Goal: Task Accomplishment & Management: Manage account settings

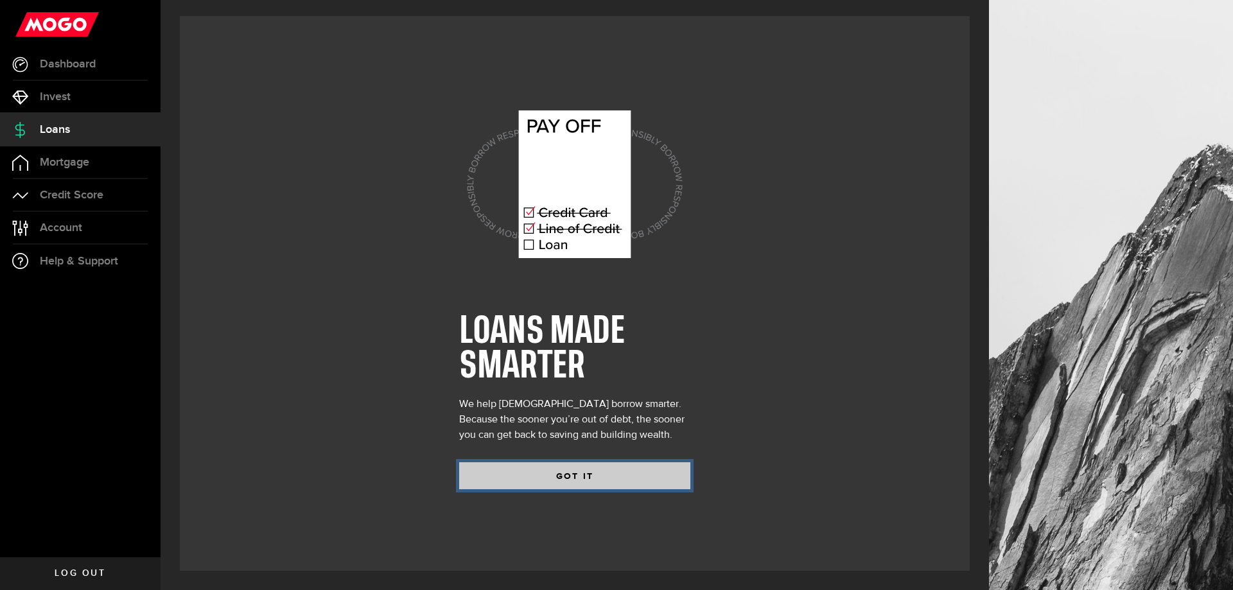
click at [617, 484] on button "GOT IT" at bounding box center [574, 476] width 231 height 27
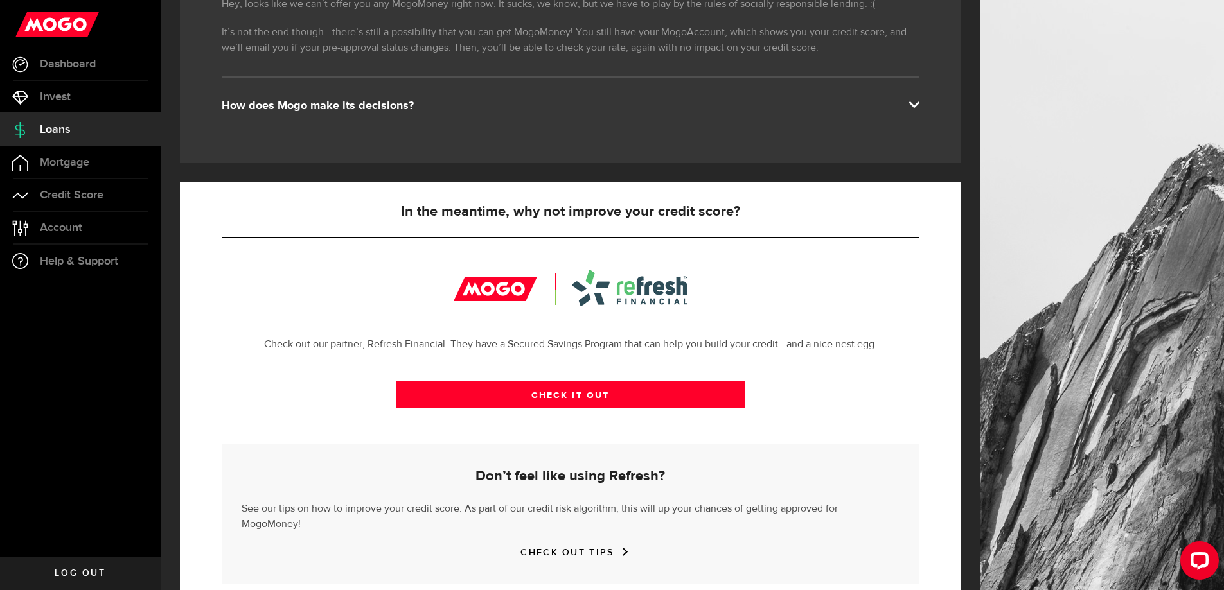
scroll to position [277, 0]
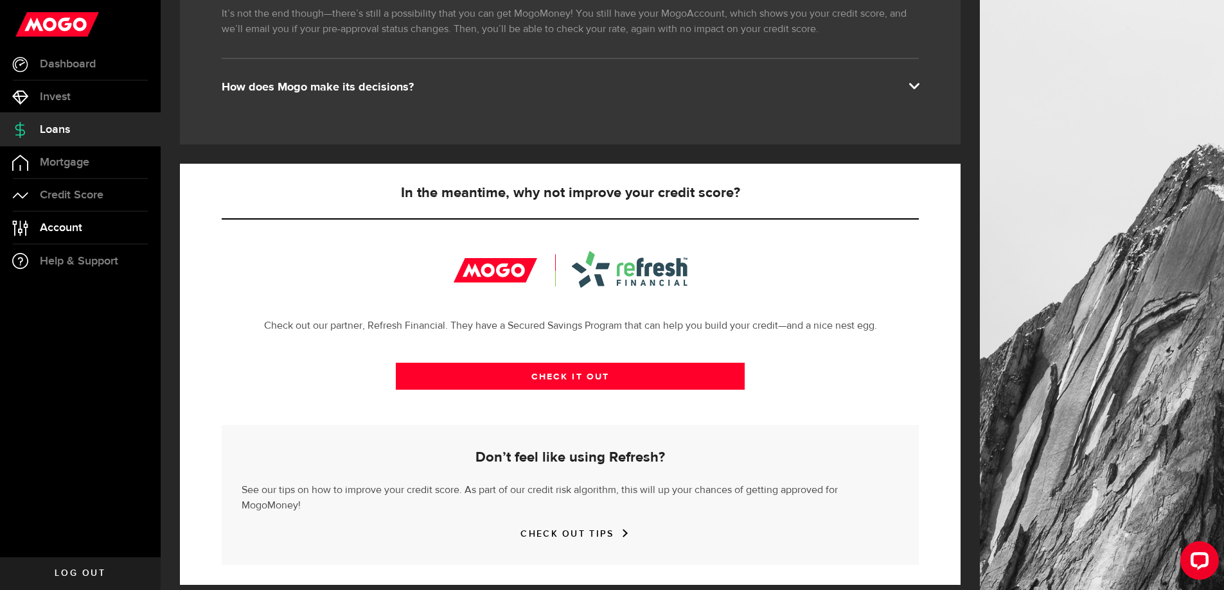
click at [46, 232] on span "Account" at bounding box center [61, 228] width 42 height 12
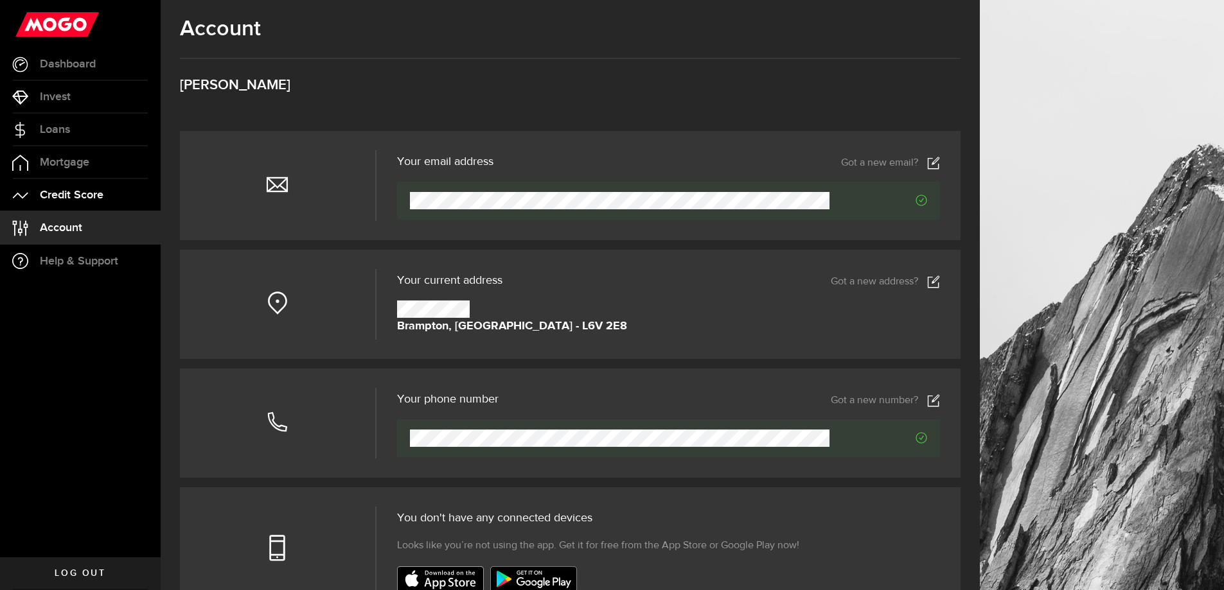
click at [54, 199] on span "Credit Score" at bounding box center [72, 196] width 64 height 12
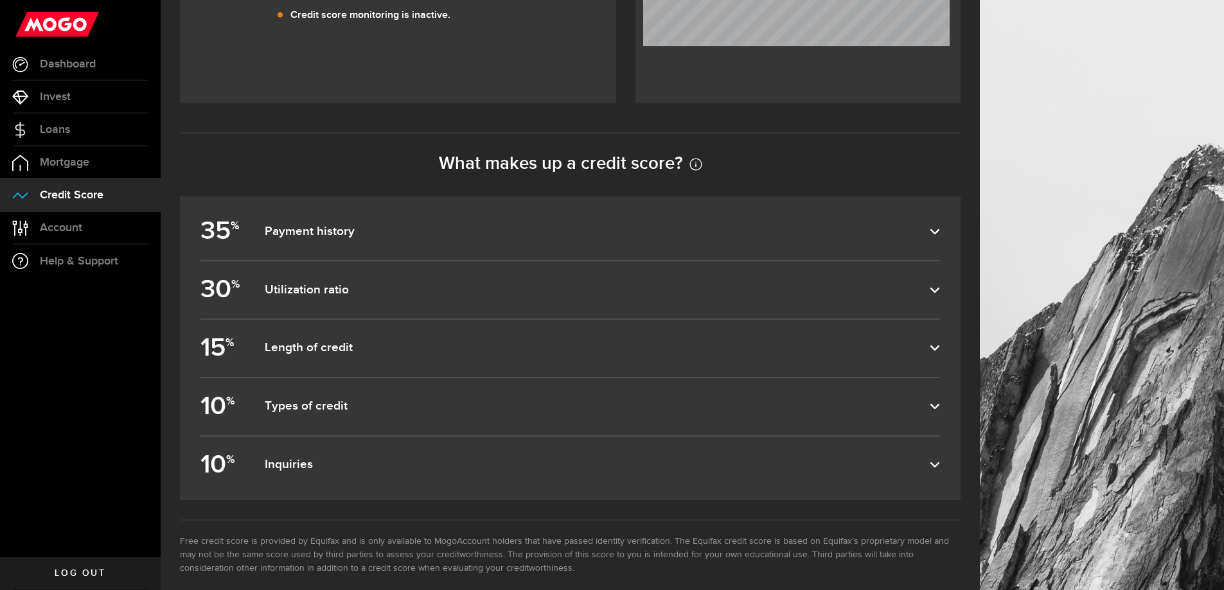
scroll to position [552, 0]
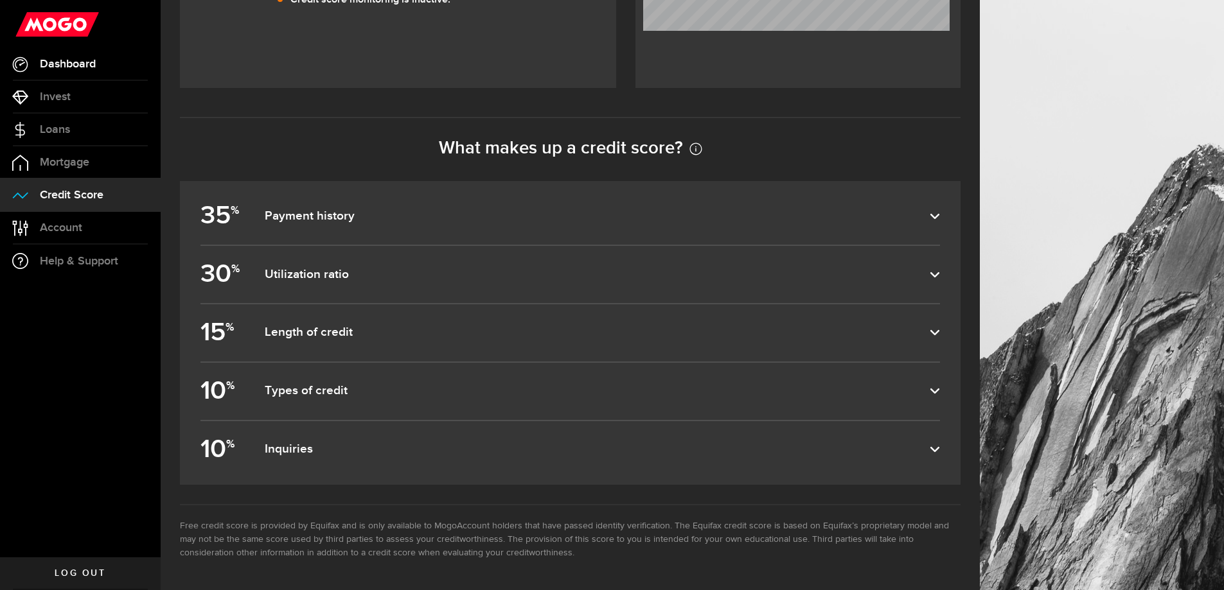
click at [67, 58] on span "Dashboard" at bounding box center [68, 64] width 56 height 12
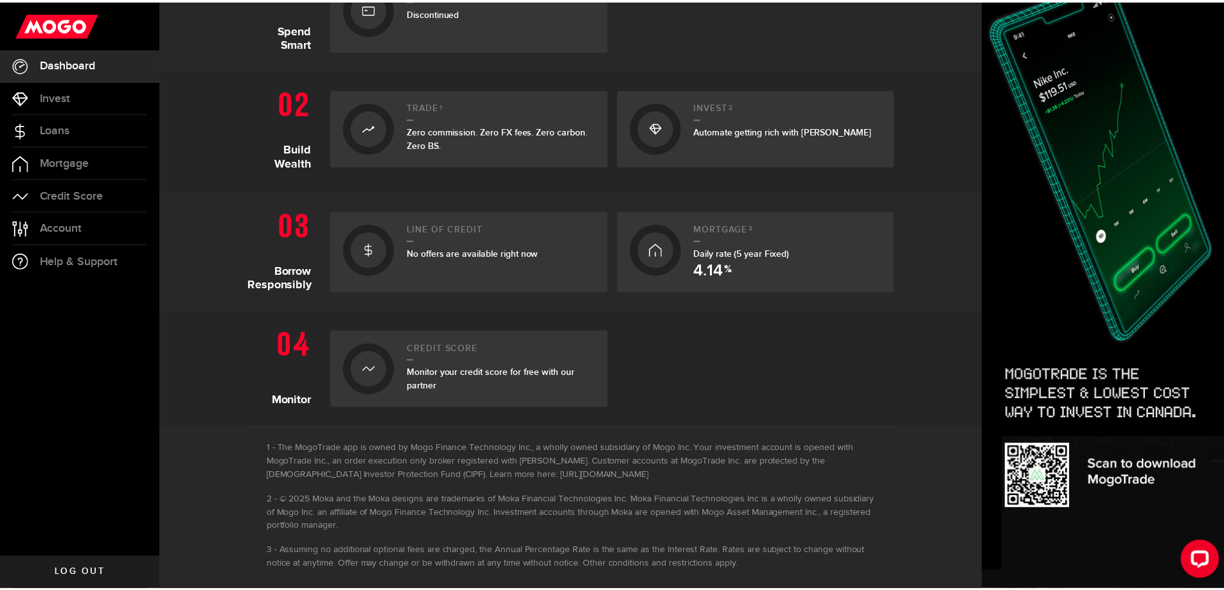
scroll to position [355, 0]
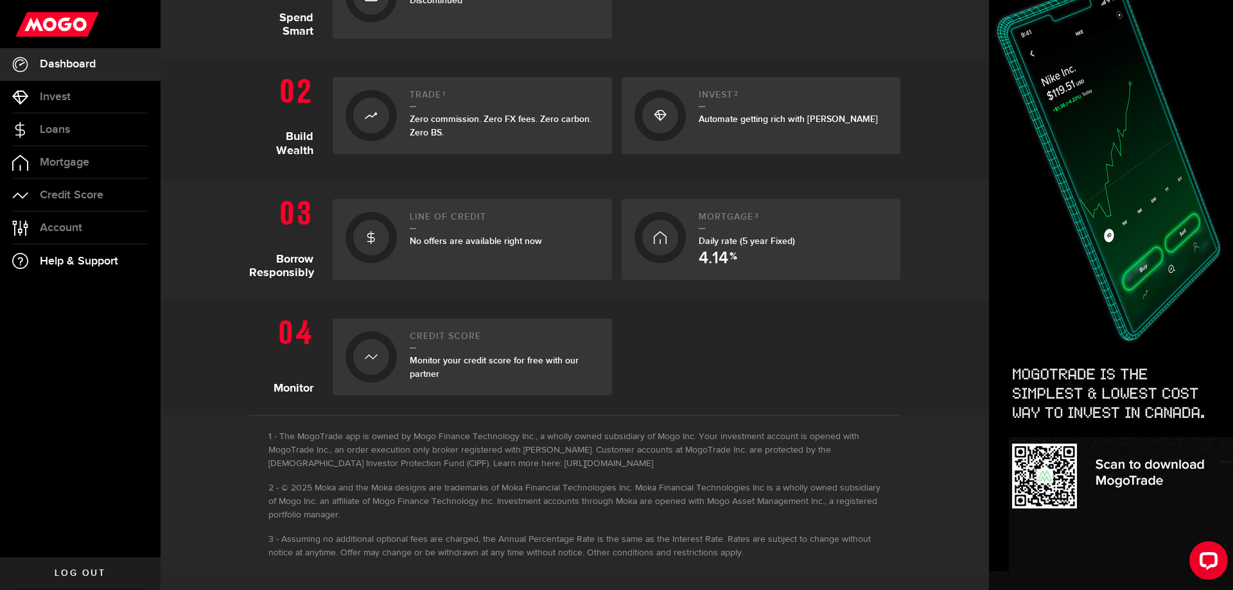
click at [111, 256] on span "Help & Support" at bounding box center [79, 262] width 78 height 12
click at [75, 237] on link "Account Compte" at bounding box center [80, 228] width 161 height 32
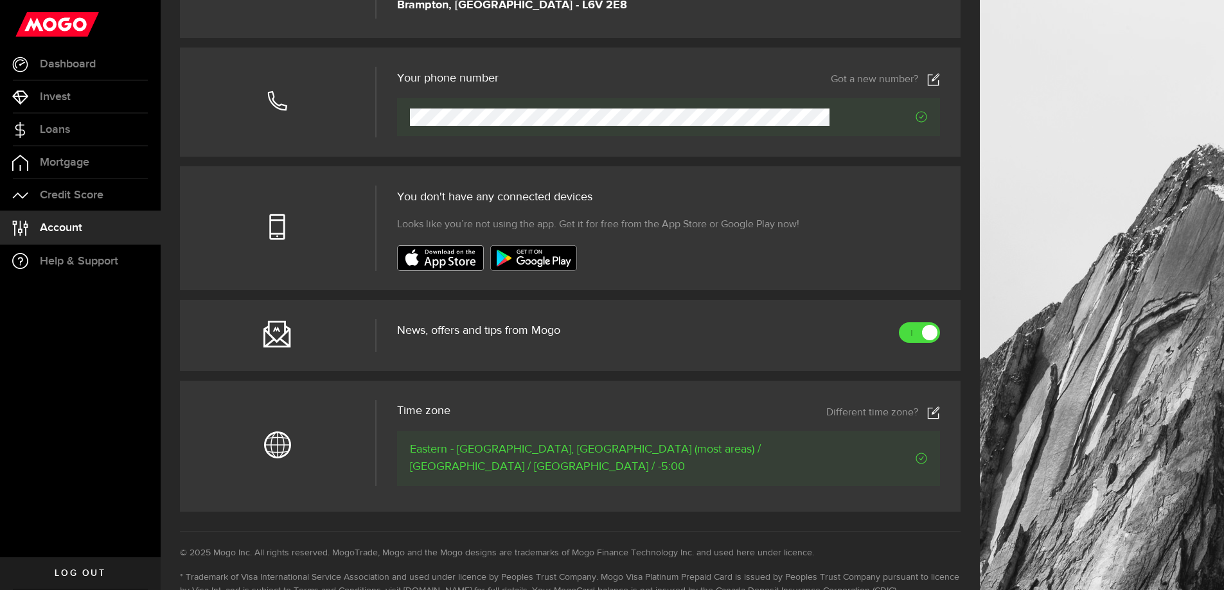
scroll to position [385, 0]
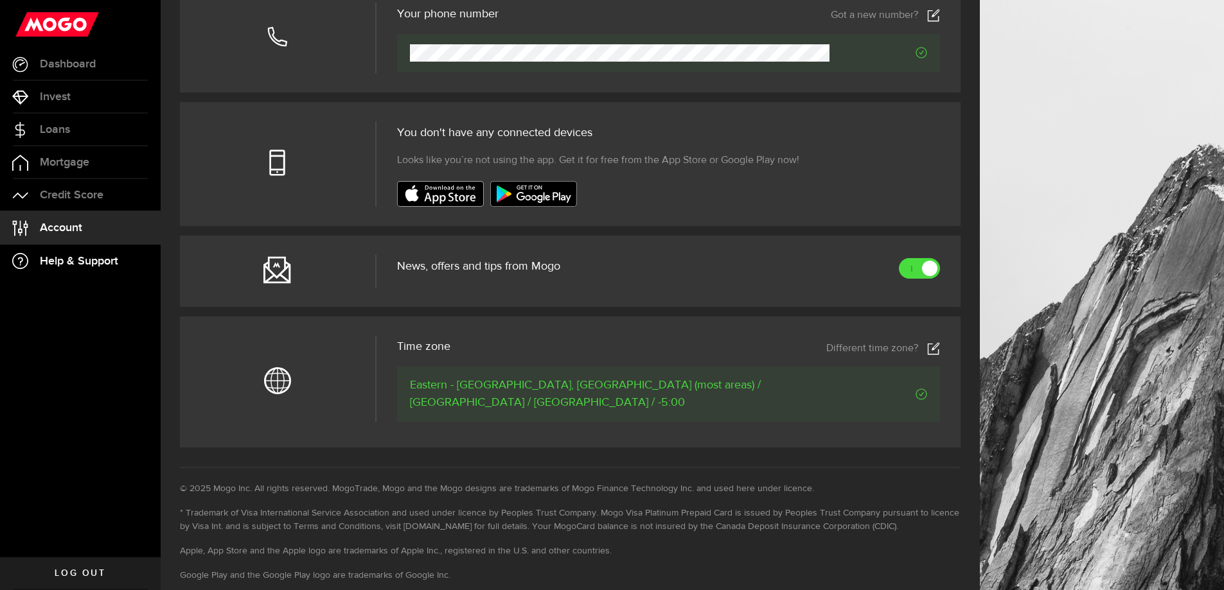
click at [75, 258] on span "Help & Support" at bounding box center [79, 262] width 78 height 12
click at [74, 263] on span "Help & Support" at bounding box center [79, 262] width 78 height 12
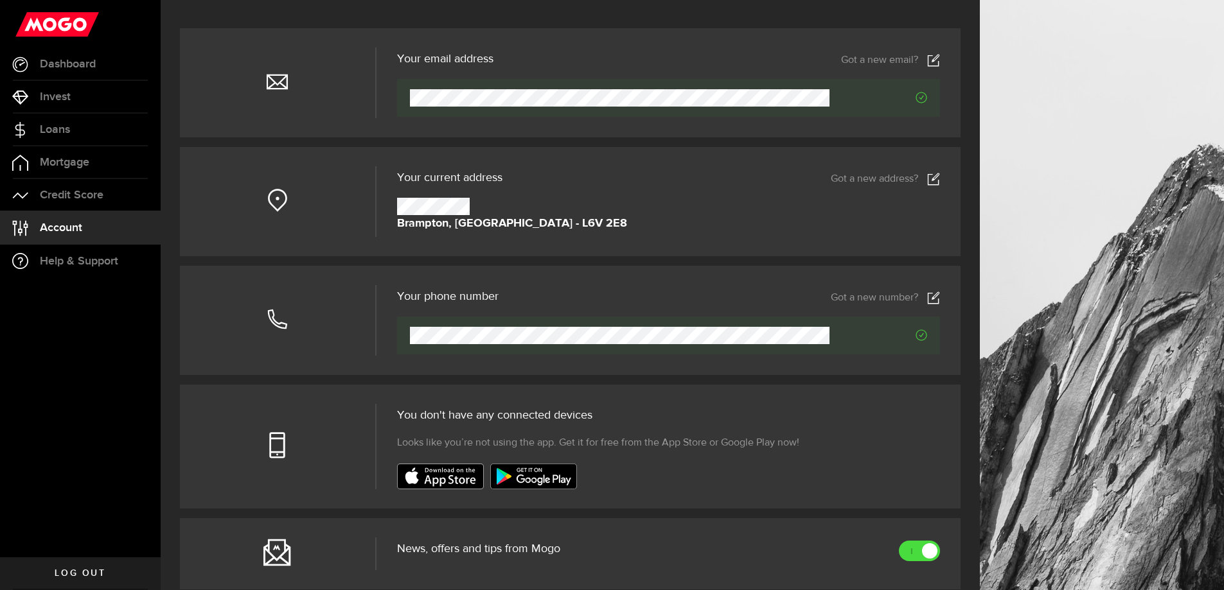
scroll to position [64, 0]
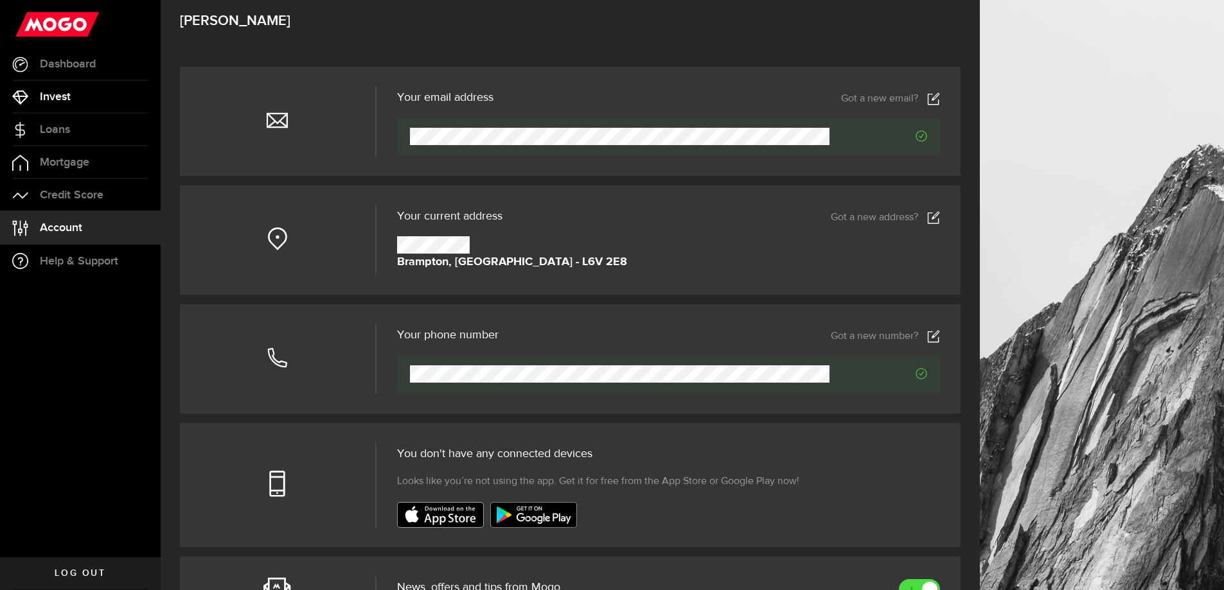
click at [89, 96] on link "Invest" at bounding box center [80, 97] width 161 height 32
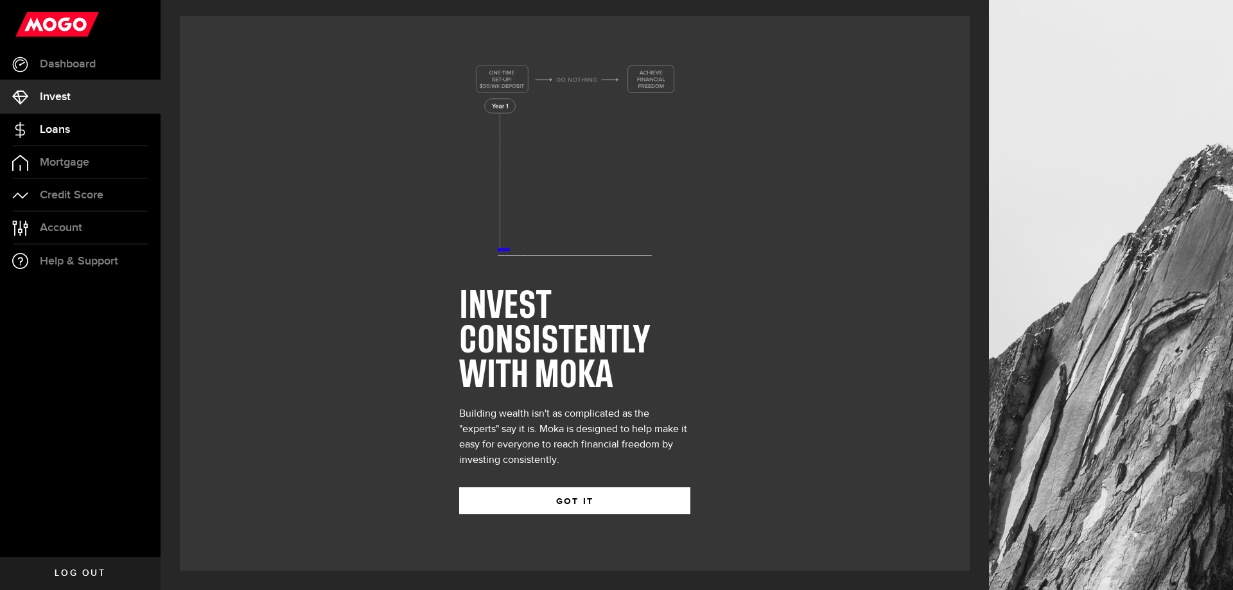
click at [30, 137] on link "Loans" at bounding box center [80, 130] width 161 height 32
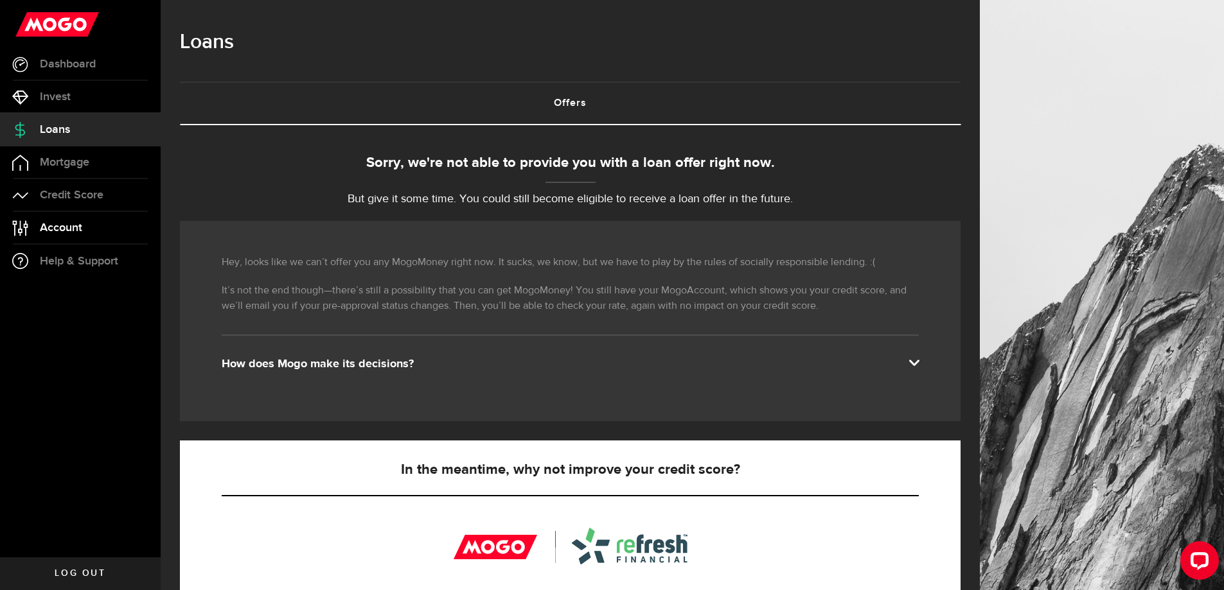
click at [54, 220] on link "Account Compte" at bounding box center [80, 228] width 161 height 32
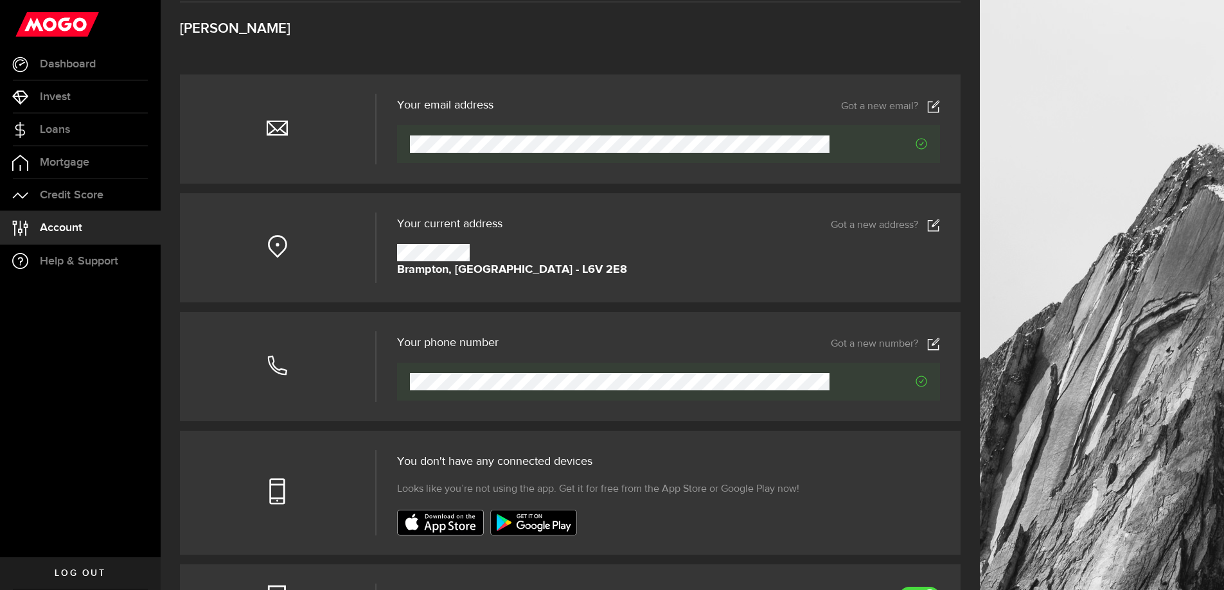
scroll to position [1, 0]
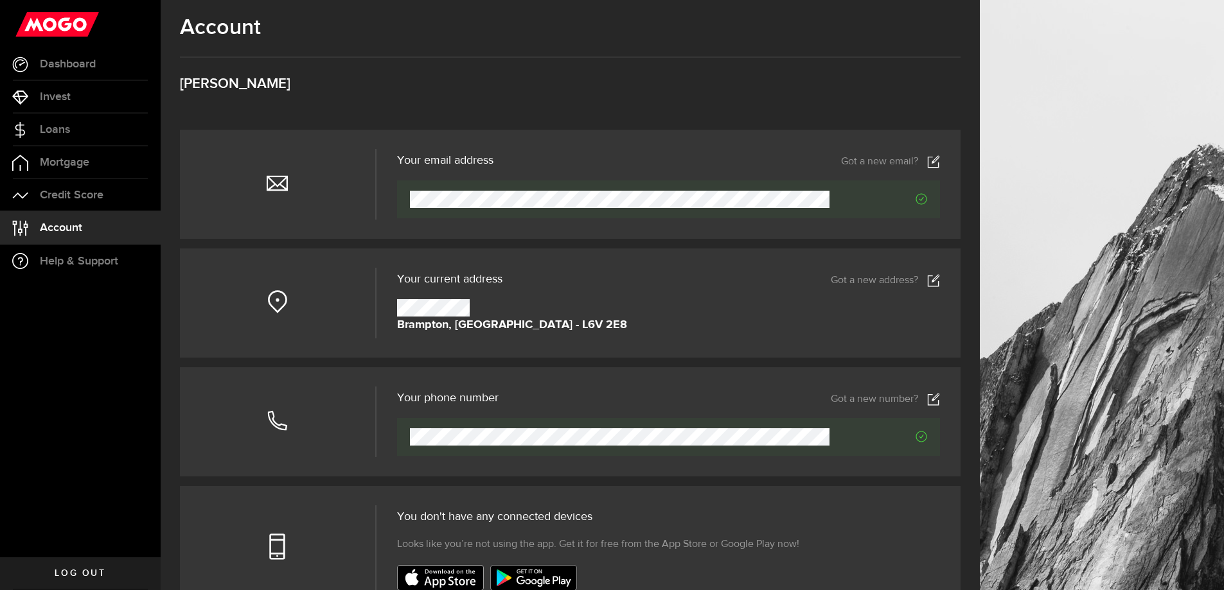
click at [86, 33] on use at bounding box center [57, 24] width 84 height 24
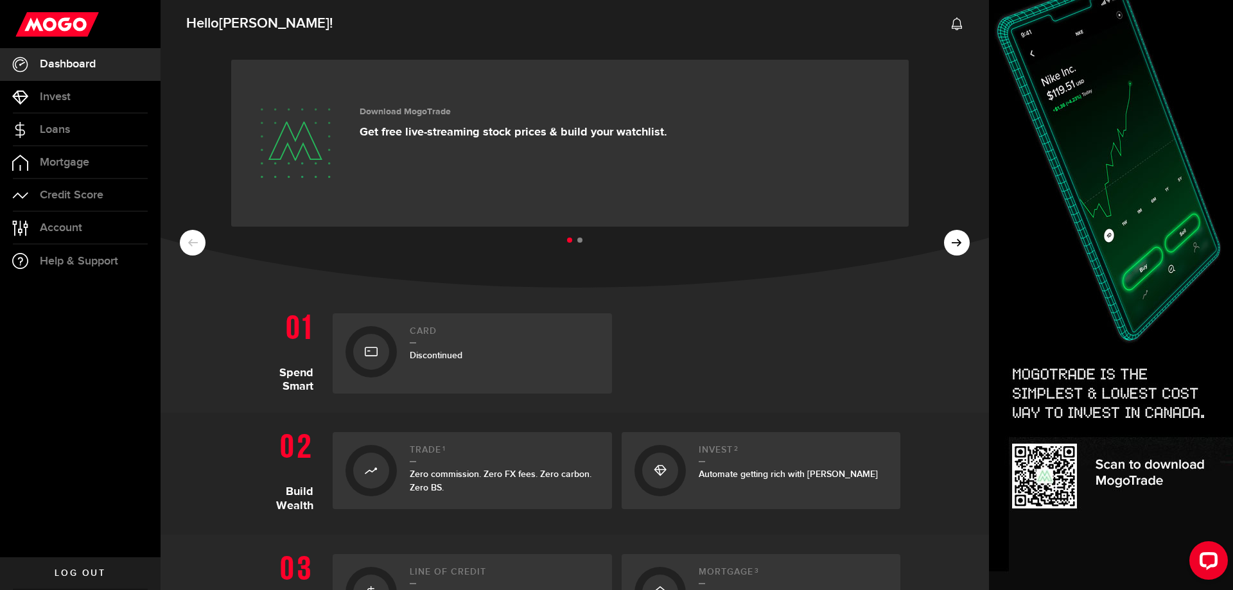
click at [712, 468] on div "Automate getting rich with [PERSON_NAME]" at bounding box center [794, 474] width 190 height 13
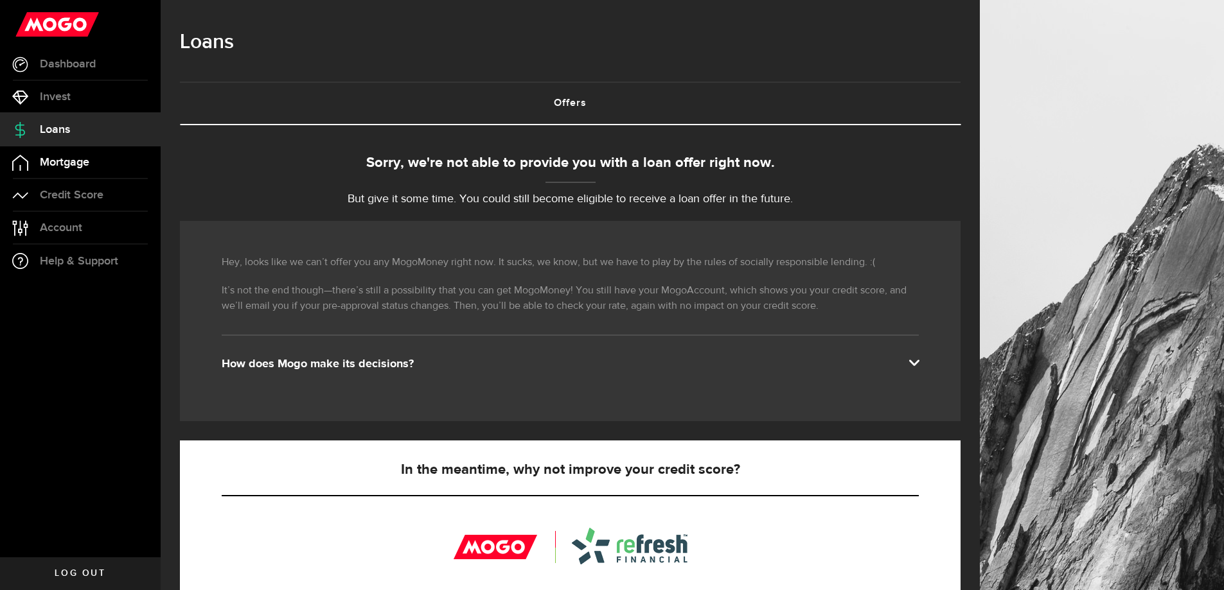
click at [55, 162] on span "Mortgage" at bounding box center [64, 163] width 49 height 12
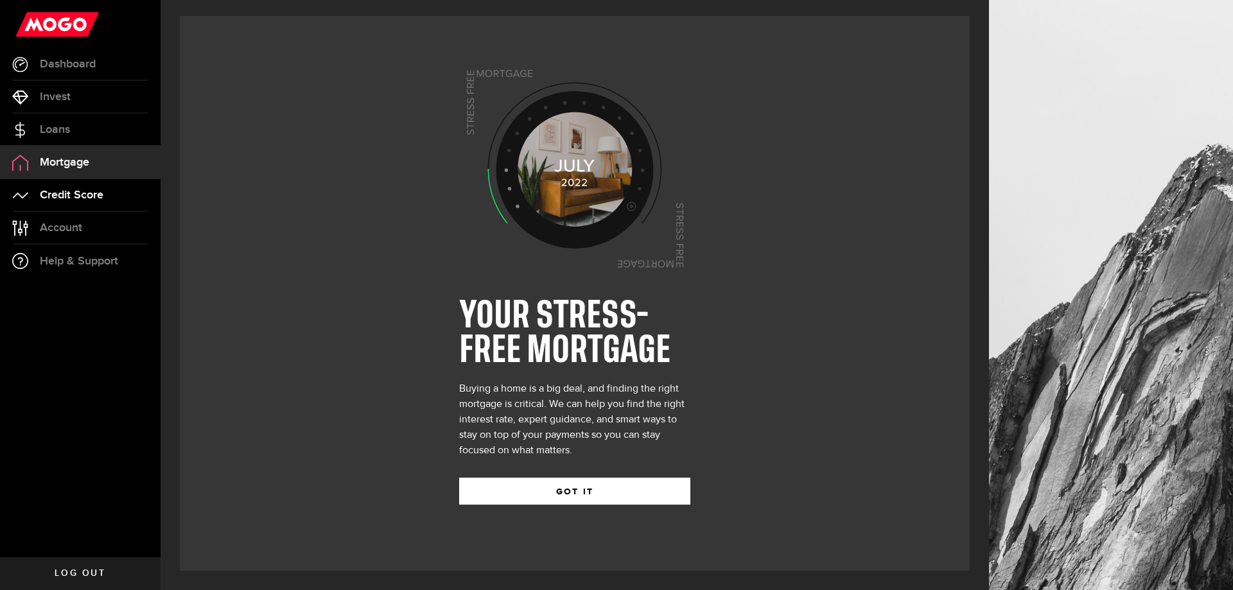
click at [58, 198] on span "Credit Score" at bounding box center [72, 196] width 64 height 12
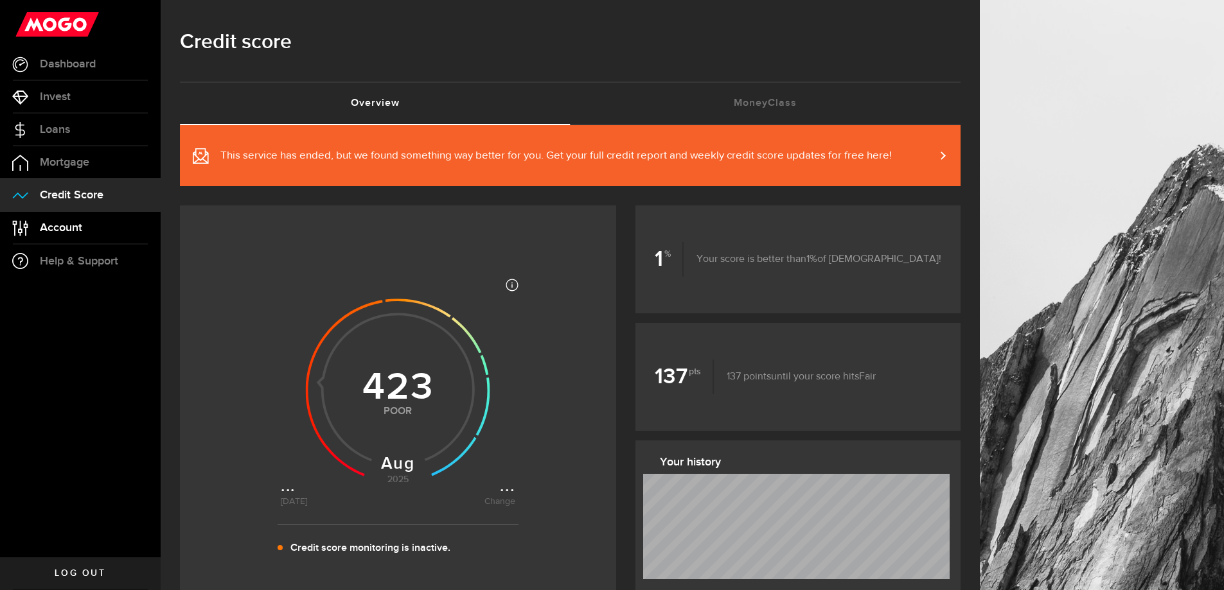
click at [63, 230] on span "Account" at bounding box center [61, 228] width 42 height 12
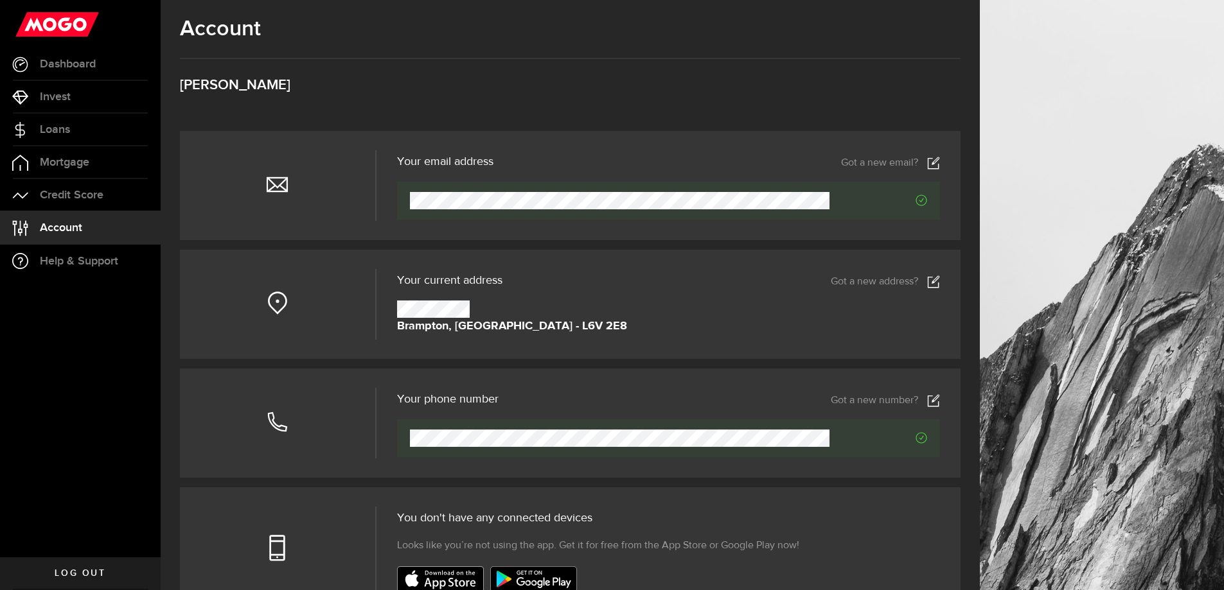
click at [940, 163] on icon at bounding box center [933, 163] width 13 height 13
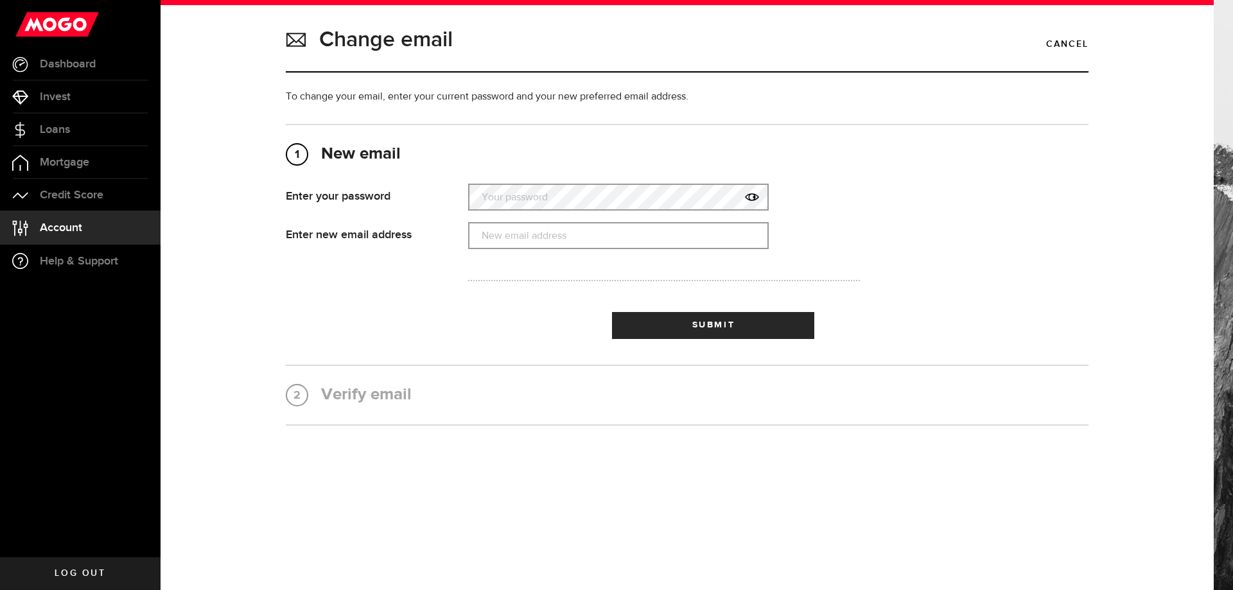
click at [640, 197] on label "Your password" at bounding box center [618, 197] width 301 height 26
click at [81, 166] on span "Mortgage" at bounding box center [64, 163] width 49 height 12
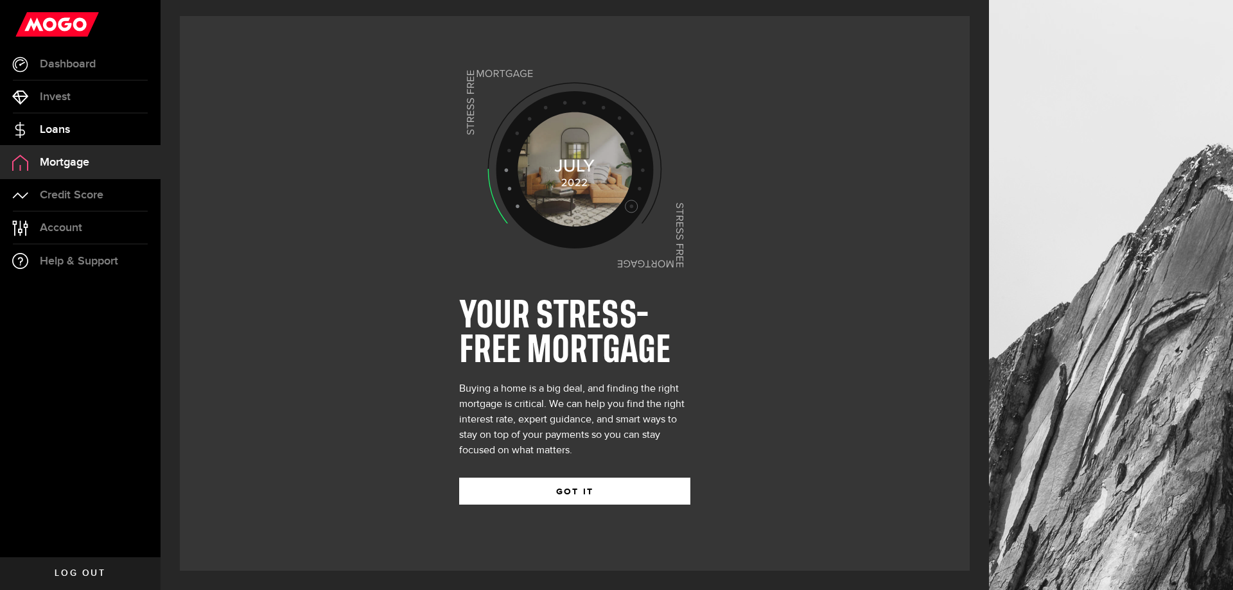
click at [46, 121] on link "Loans" at bounding box center [80, 130] width 161 height 32
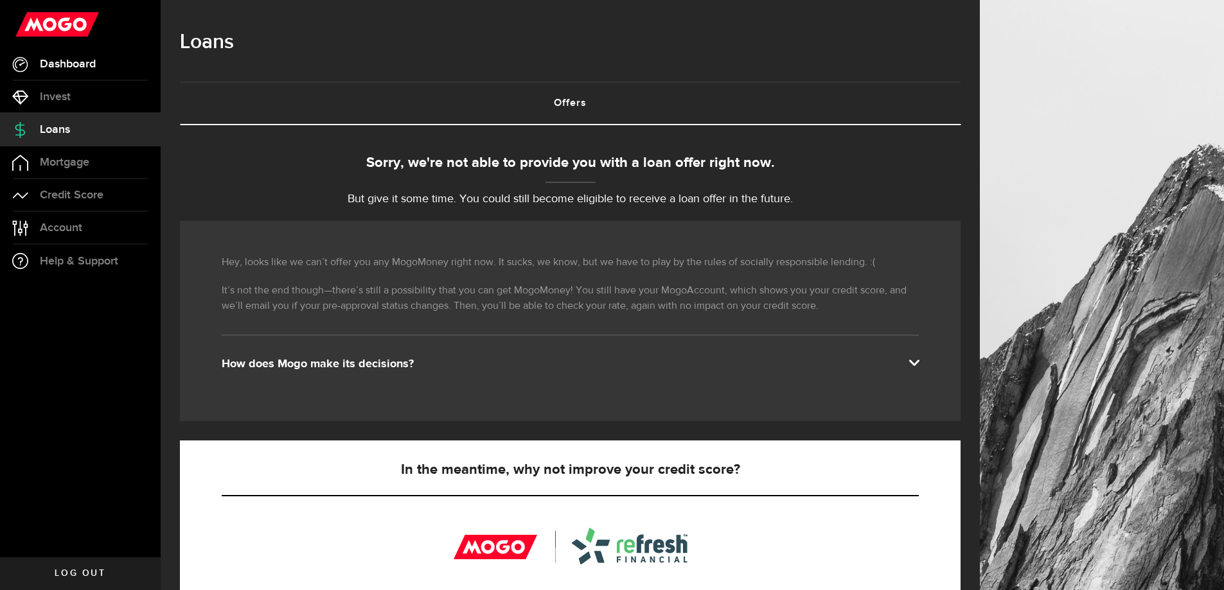
click at [60, 67] on span "Dashboard" at bounding box center [68, 64] width 56 height 12
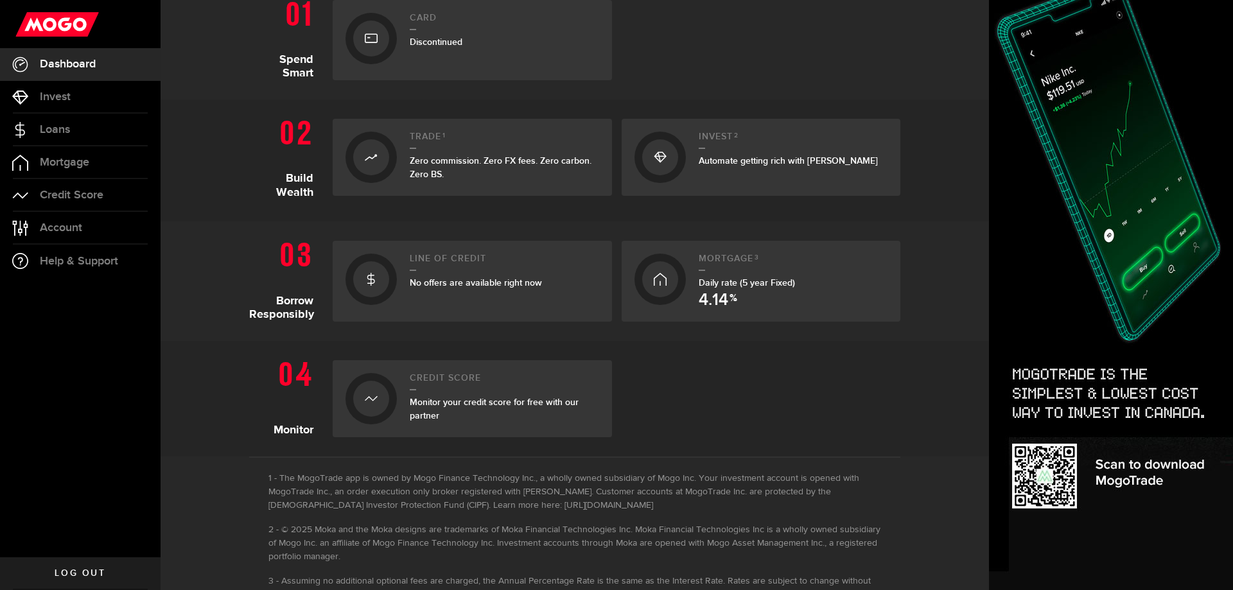
scroll to position [291, 0]
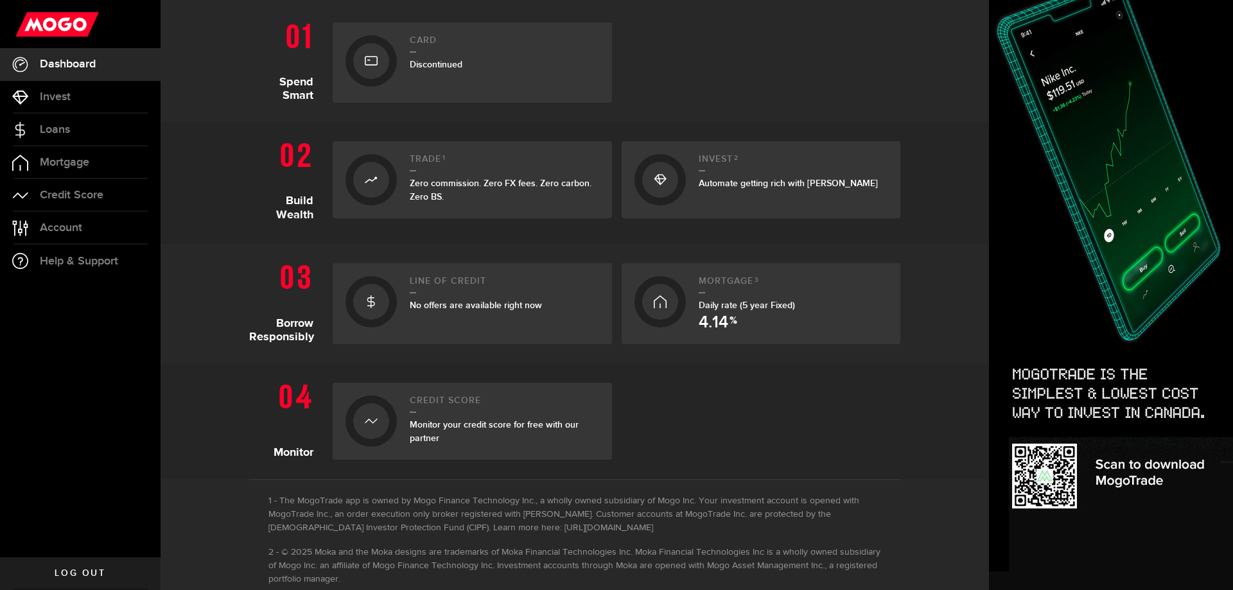
click at [754, 287] on h2 "Mortgage 3" at bounding box center [794, 284] width 190 height 17
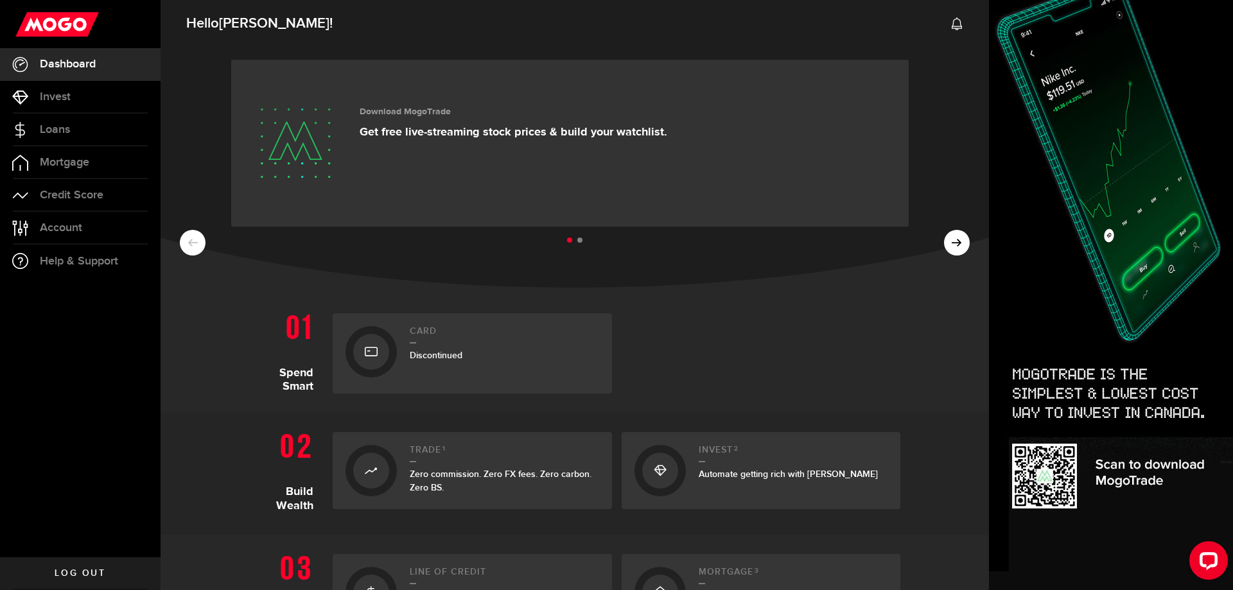
click at [944, 238] on ul at bounding box center [575, 241] width 790 height 17
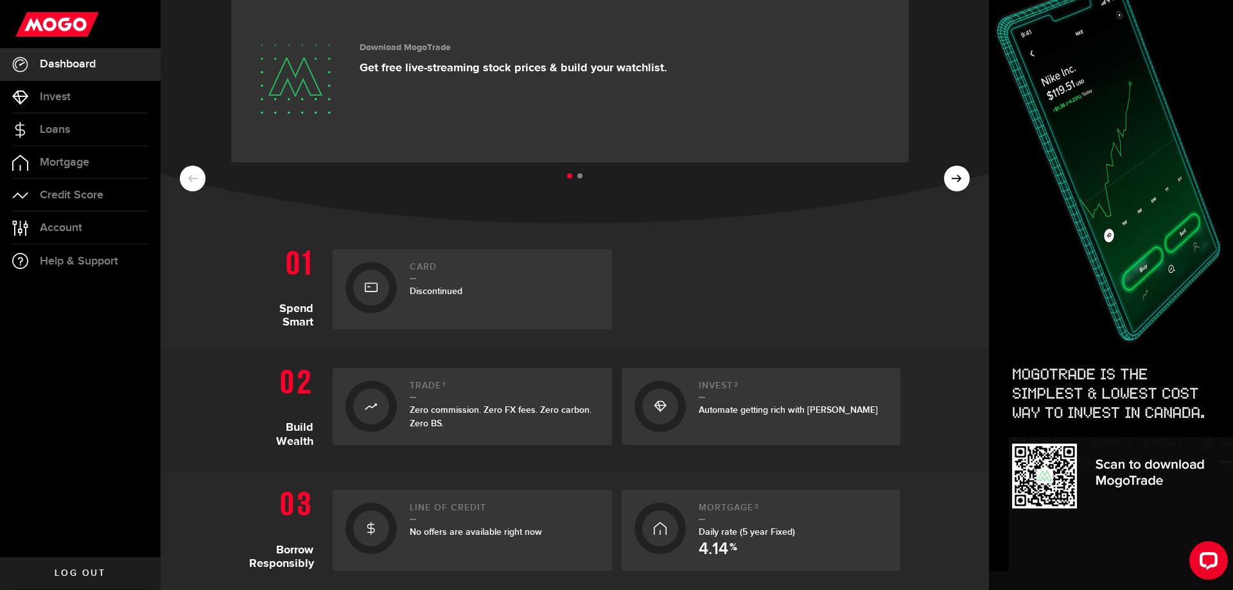
click at [191, 180] on ul at bounding box center [575, 176] width 790 height 17
click at [585, 321] on link "Card Discontinued" at bounding box center [472, 289] width 279 height 80
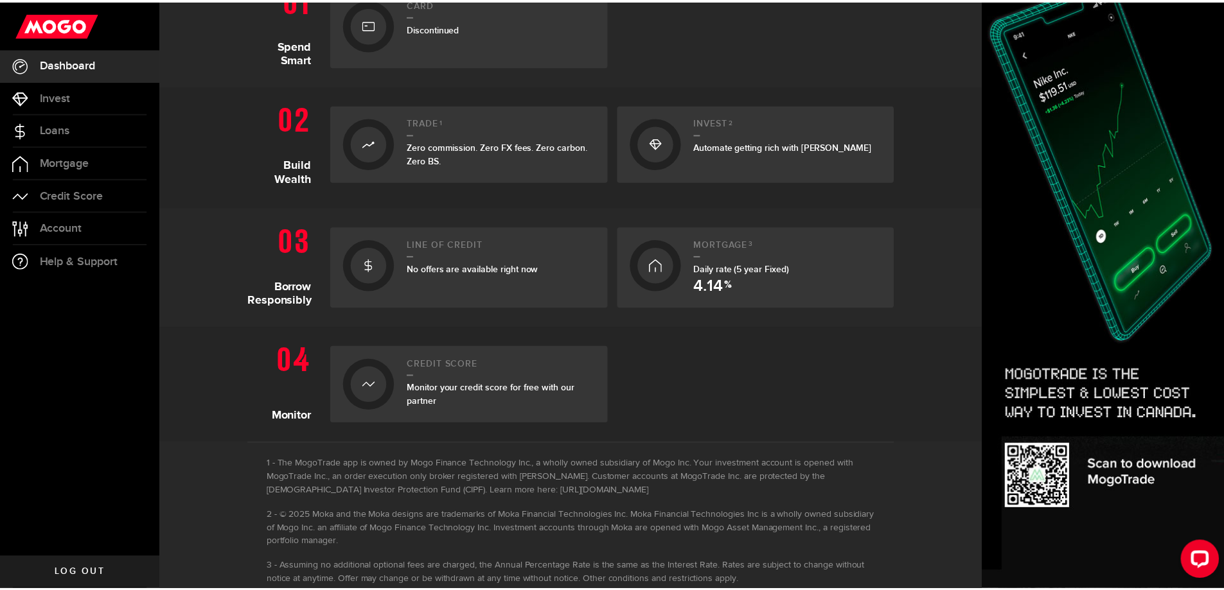
scroll to position [355, 0]
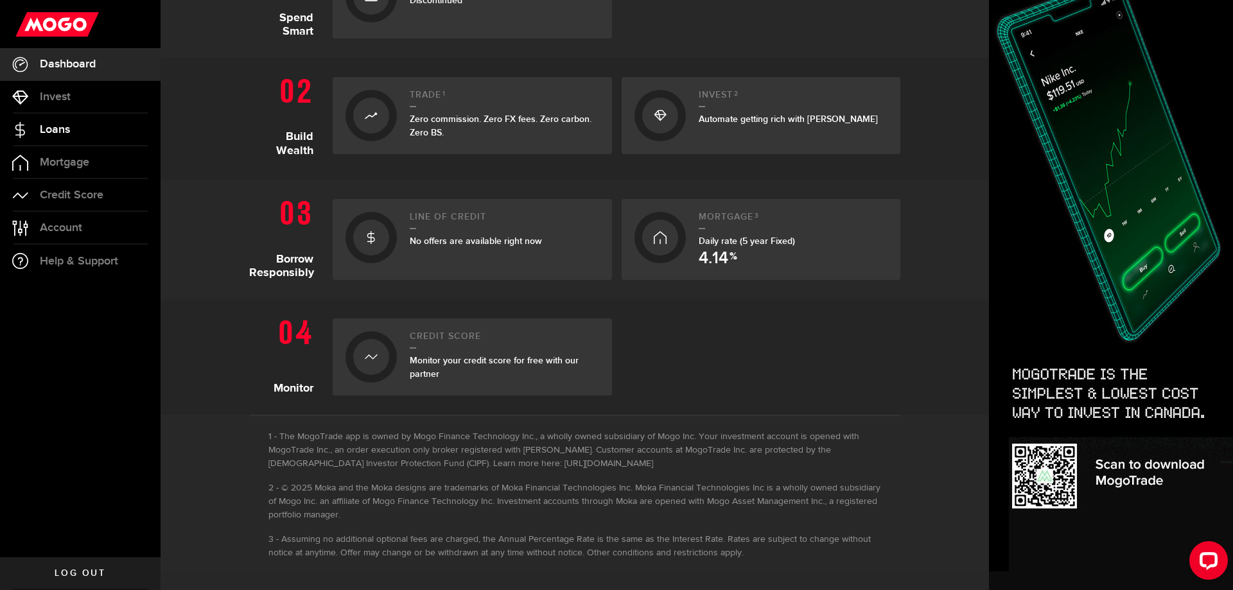
click at [61, 127] on span "Loans" at bounding box center [55, 130] width 30 height 12
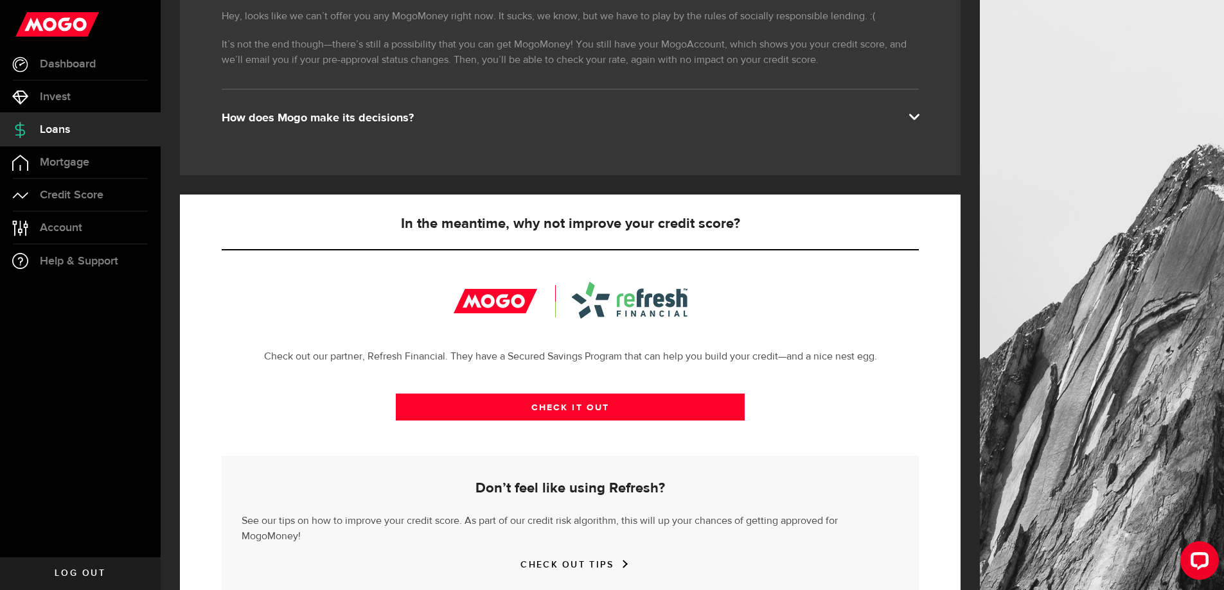
scroll to position [277, 0]
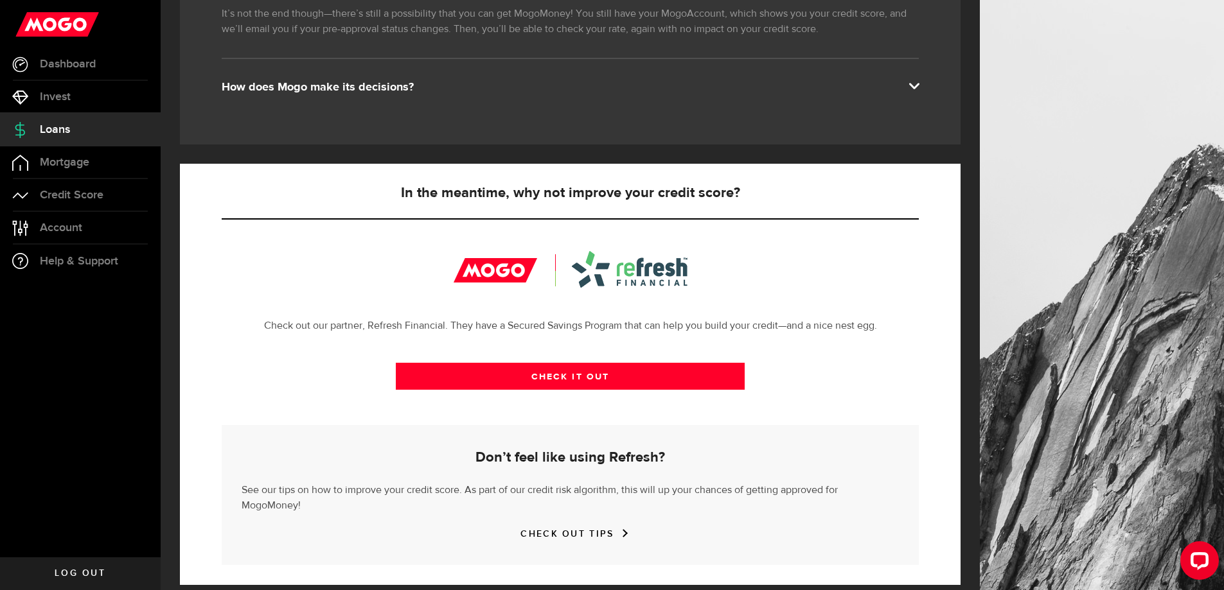
click at [919, 83] on span at bounding box center [913, 85] width 10 height 10
click at [57, 157] on span "Mortgage" at bounding box center [64, 163] width 49 height 12
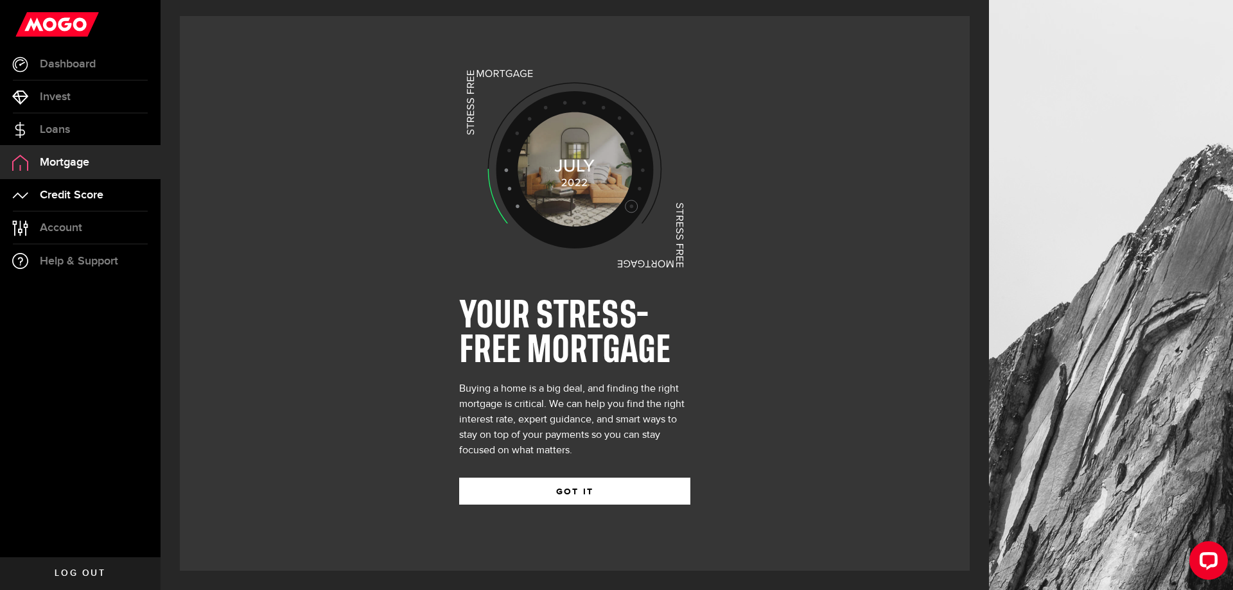
click at [48, 197] on span "Credit Score" at bounding box center [72, 196] width 64 height 12
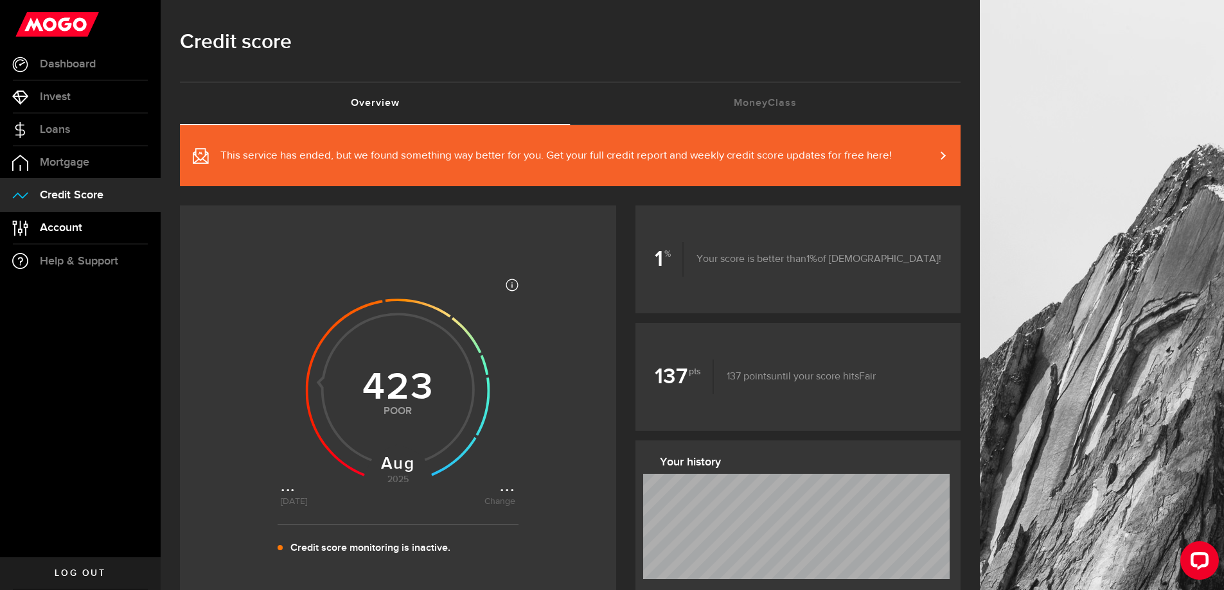
click at [56, 231] on span "Account" at bounding box center [61, 228] width 42 height 12
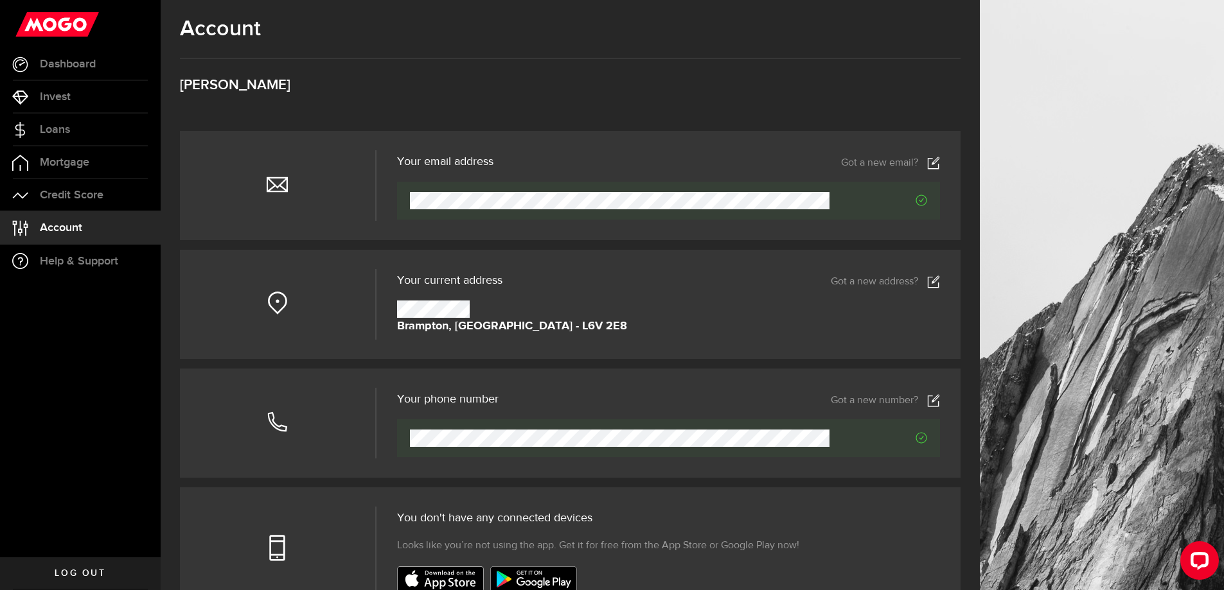
click at [940, 399] on icon at bounding box center [933, 400] width 13 height 13
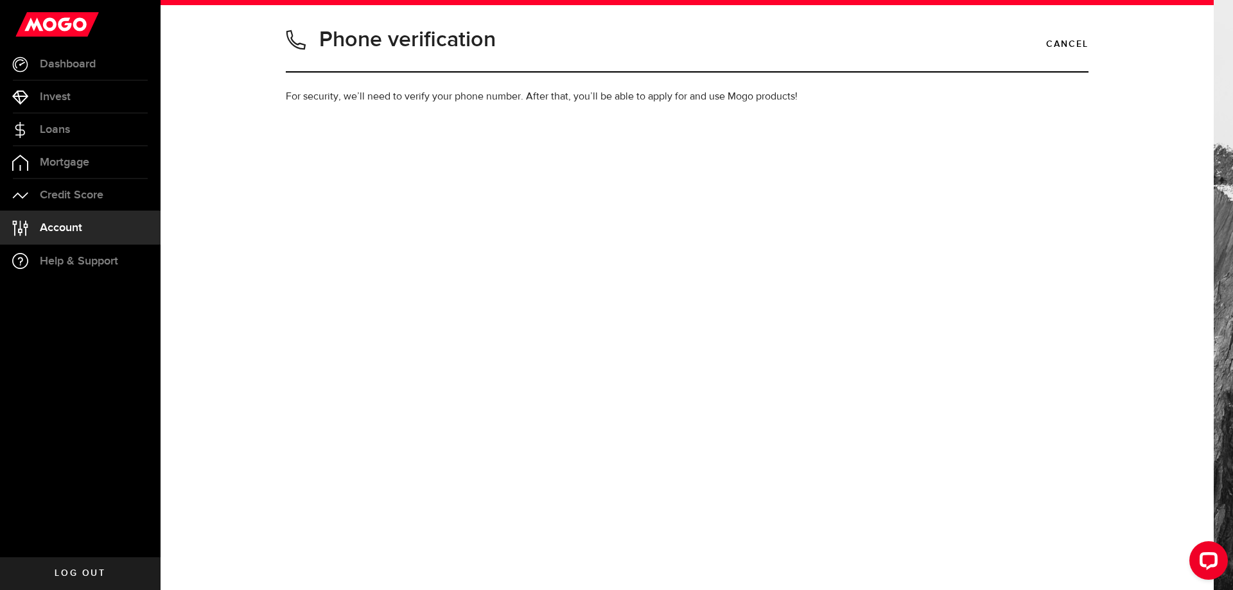
type input "2895443229"
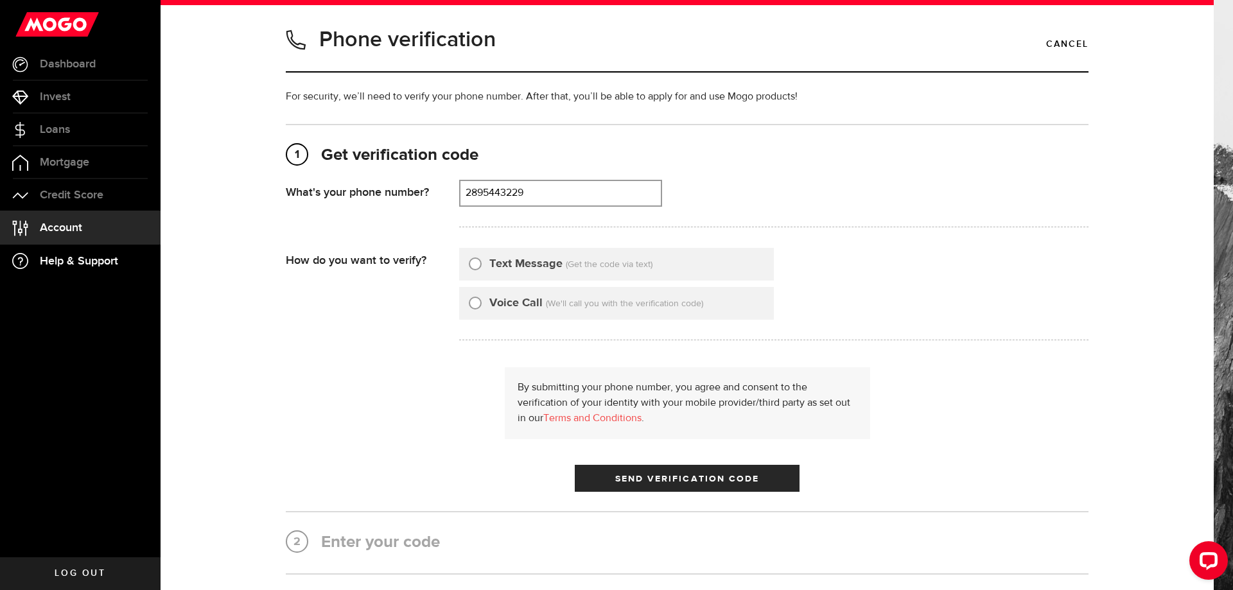
click at [39, 256] on link "Help & Support" at bounding box center [80, 261] width 161 height 33
click at [610, 18] on div "Phone verification Cancel For security, we’ll need to verify your phone number.…" at bounding box center [687, 295] width 1053 height 590
